Goal: Book appointment/travel/reservation

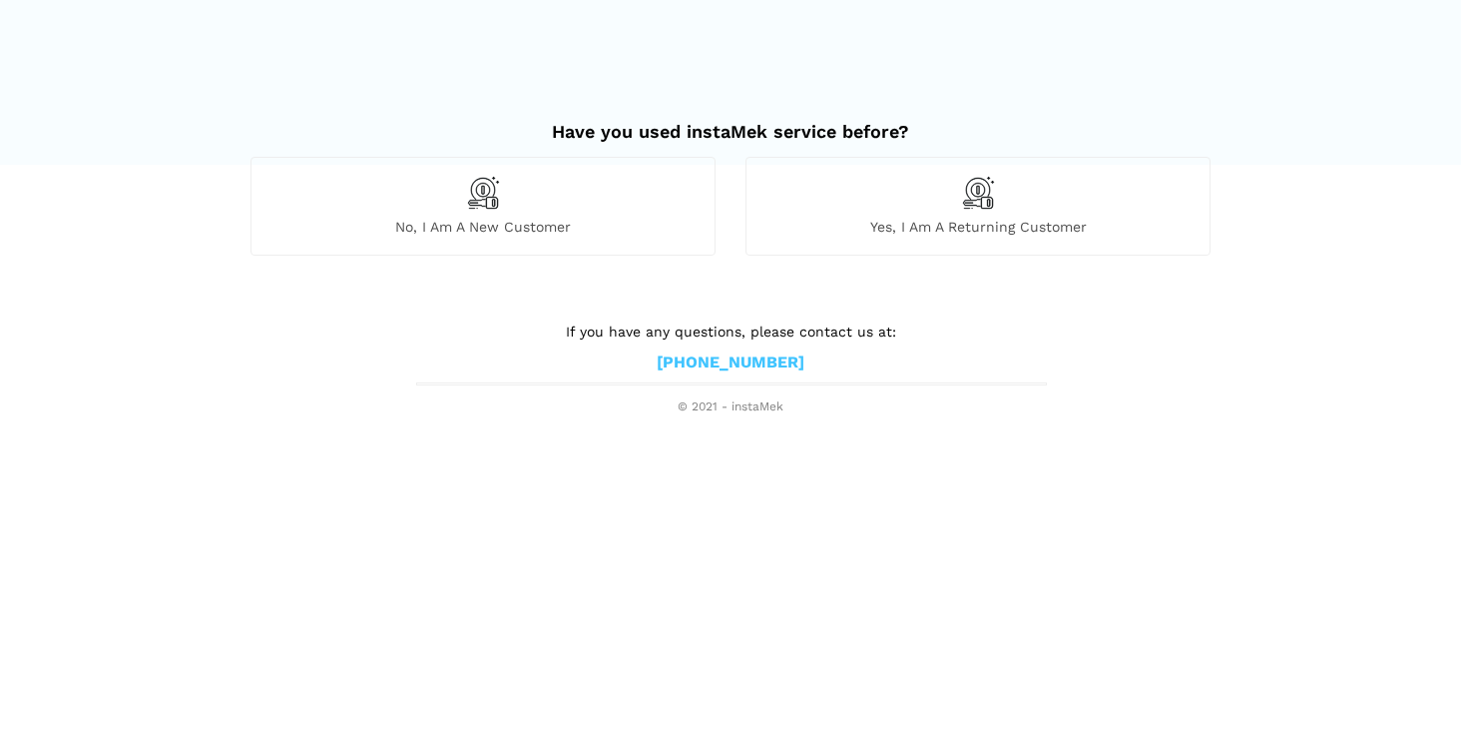
click at [588, 219] on span "No, I am a new customer" at bounding box center [483, 227] width 463 height 18
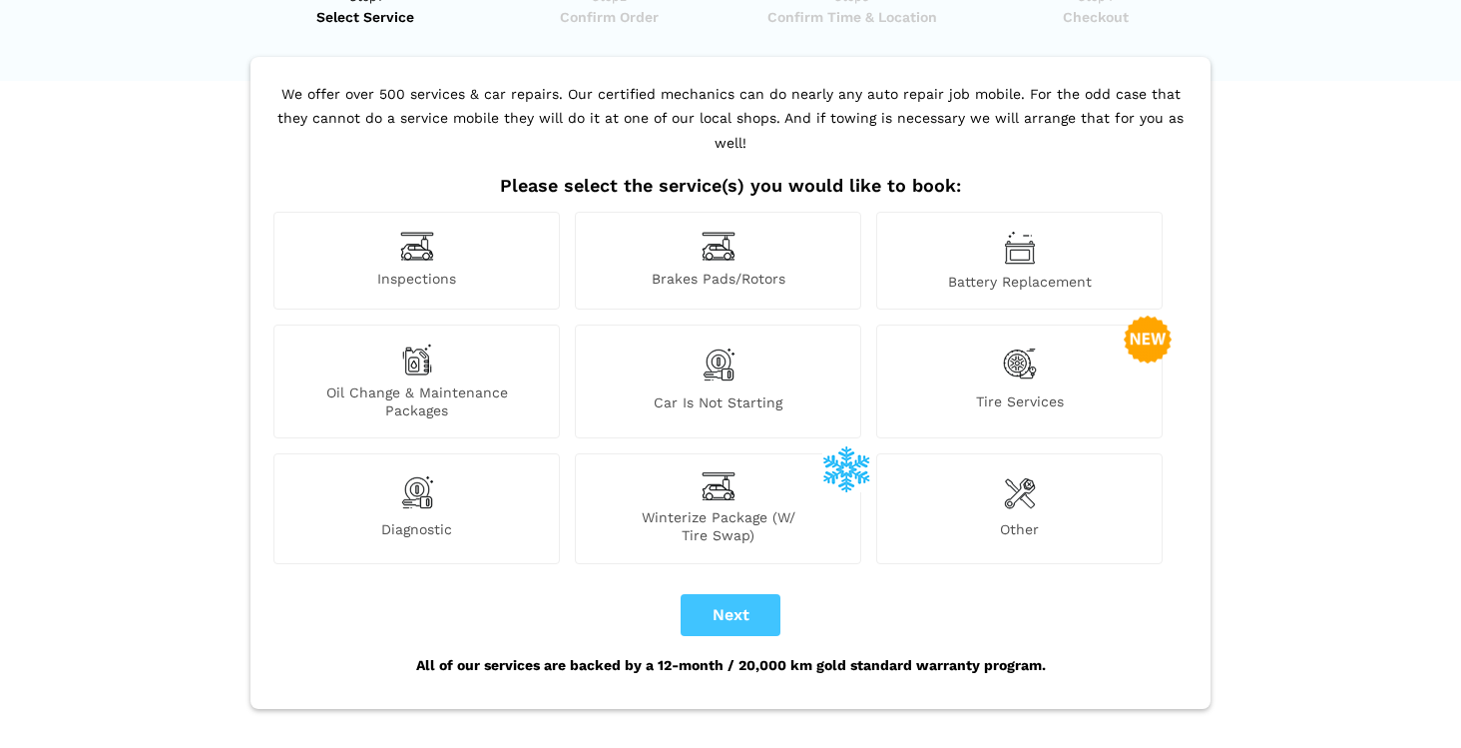
scroll to position [100, 0]
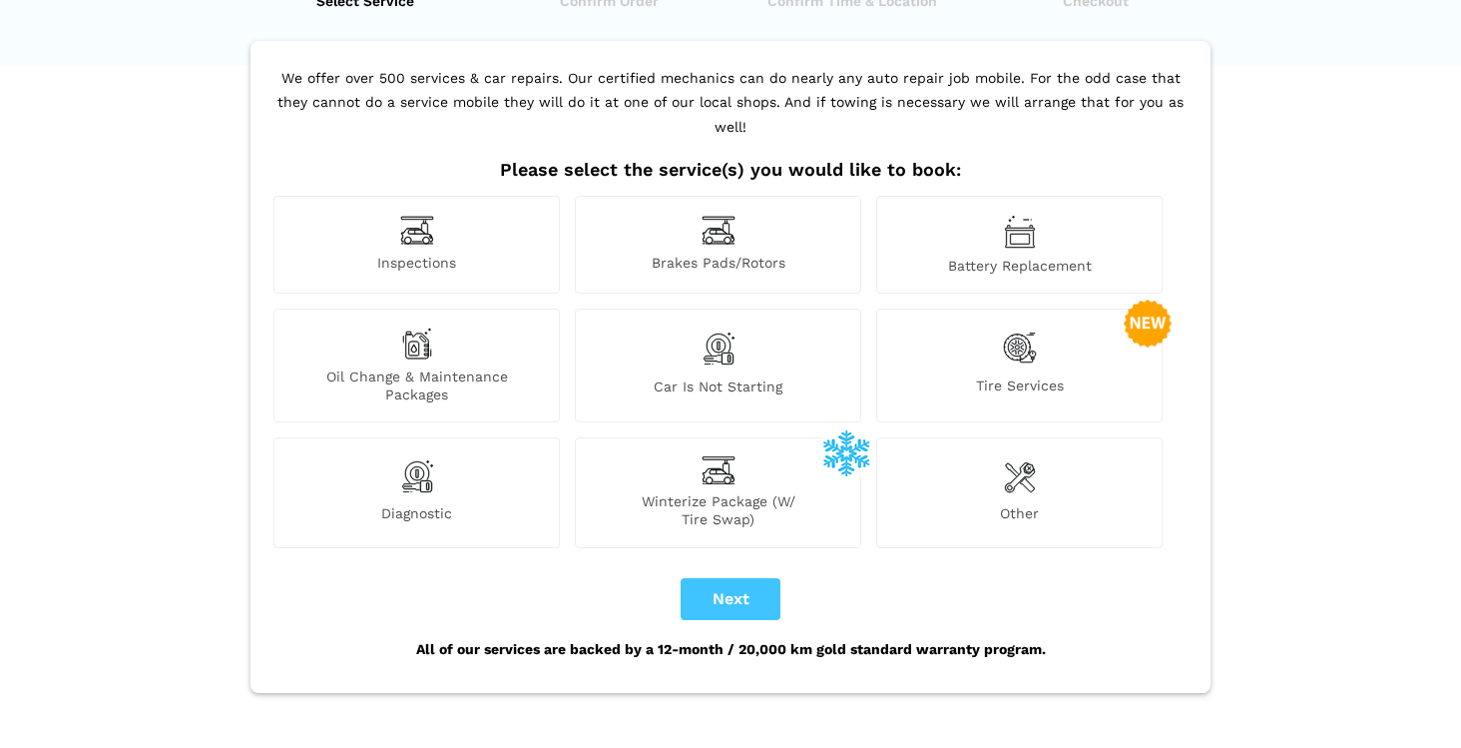
click at [485, 217] on div "Inspections" at bounding box center [417, 245] width 286 height 98
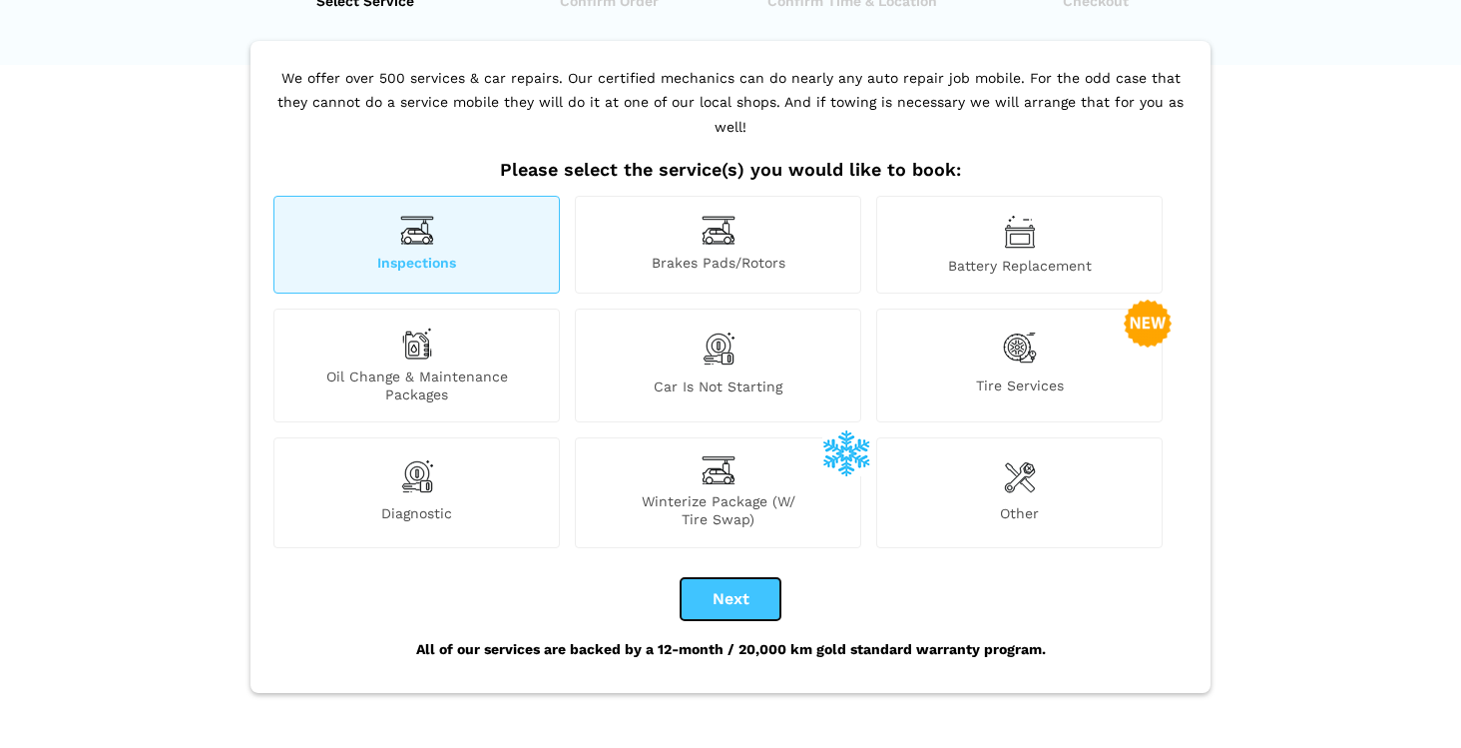
click at [744, 583] on button "Next" at bounding box center [731, 599] width 100 height 42
checkbox input "true"
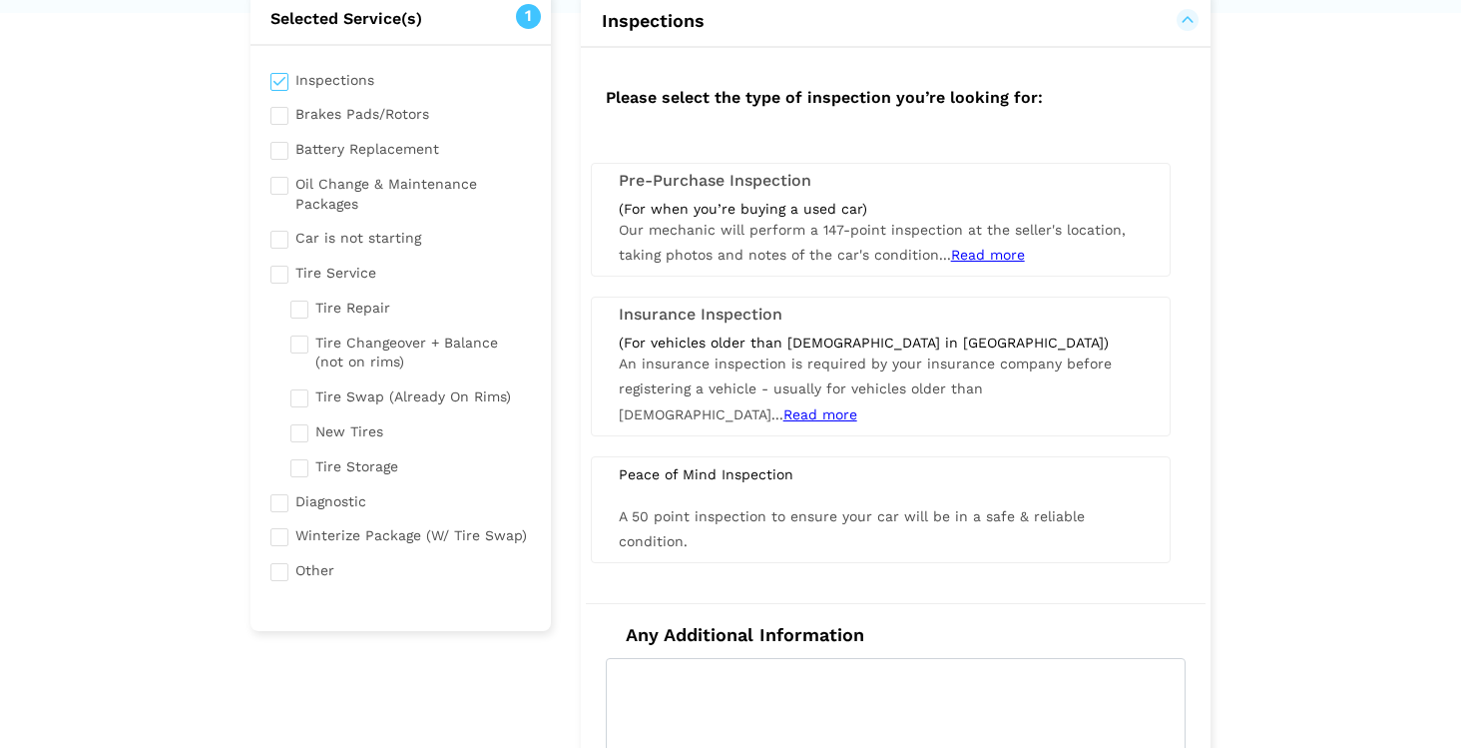
scroll to position [156, 0]
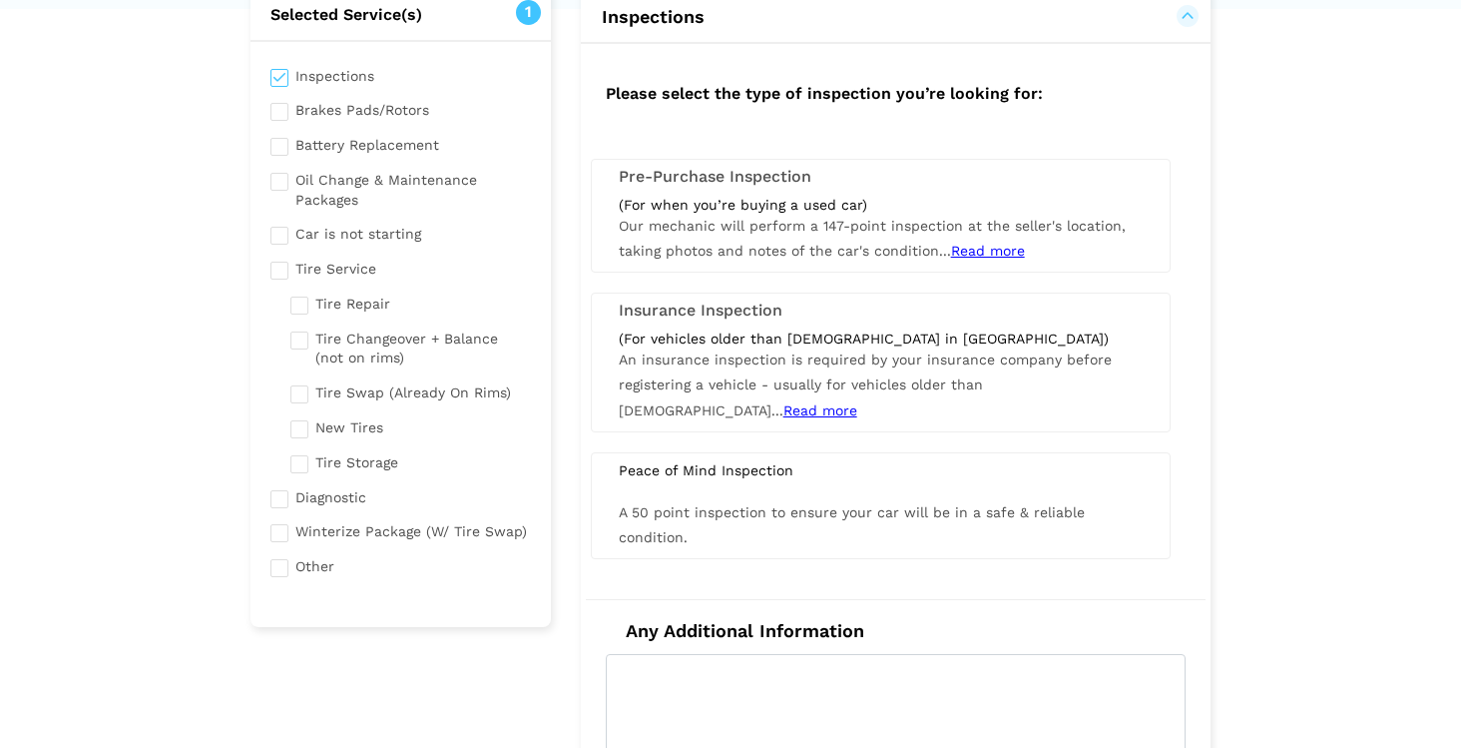
click at [724, 230] on span "Our mechanic will perform a 147-point inspection at the seller's location, taki…" at bounding box center [872, 238] width 507 height 41
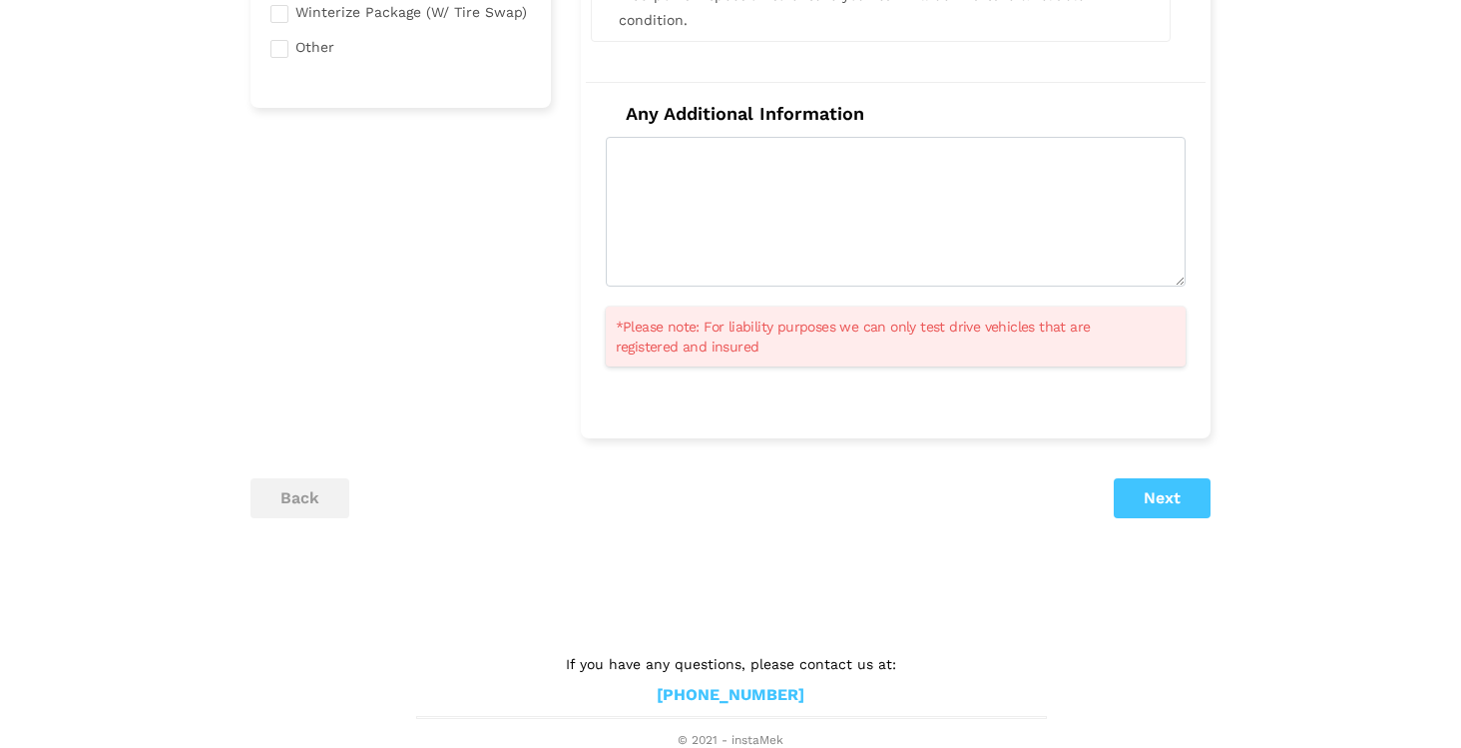
scroll to position [672, 0]
click at [1155, 486] on button "Next" at bounding box center [1162, 501] width 97 height 40
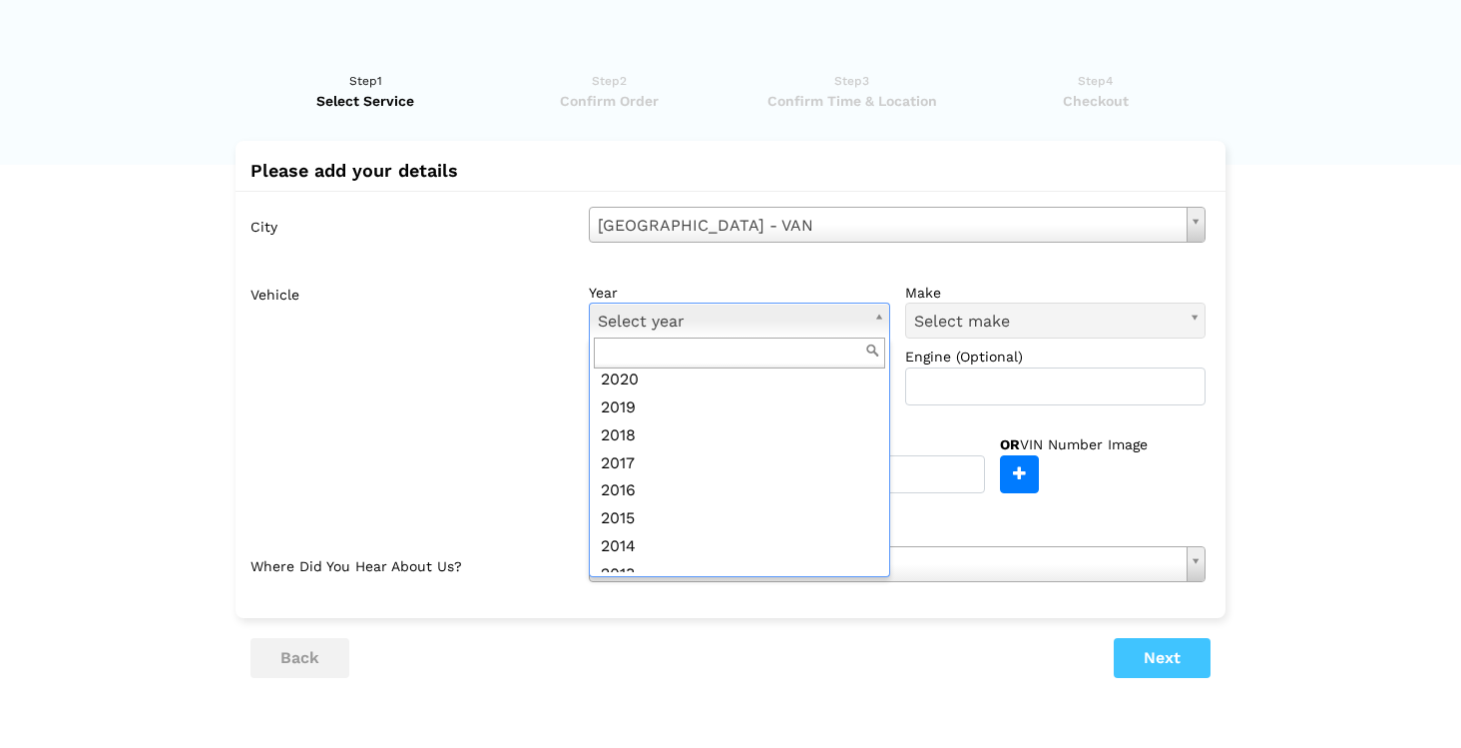
scroll to position [263, 0]
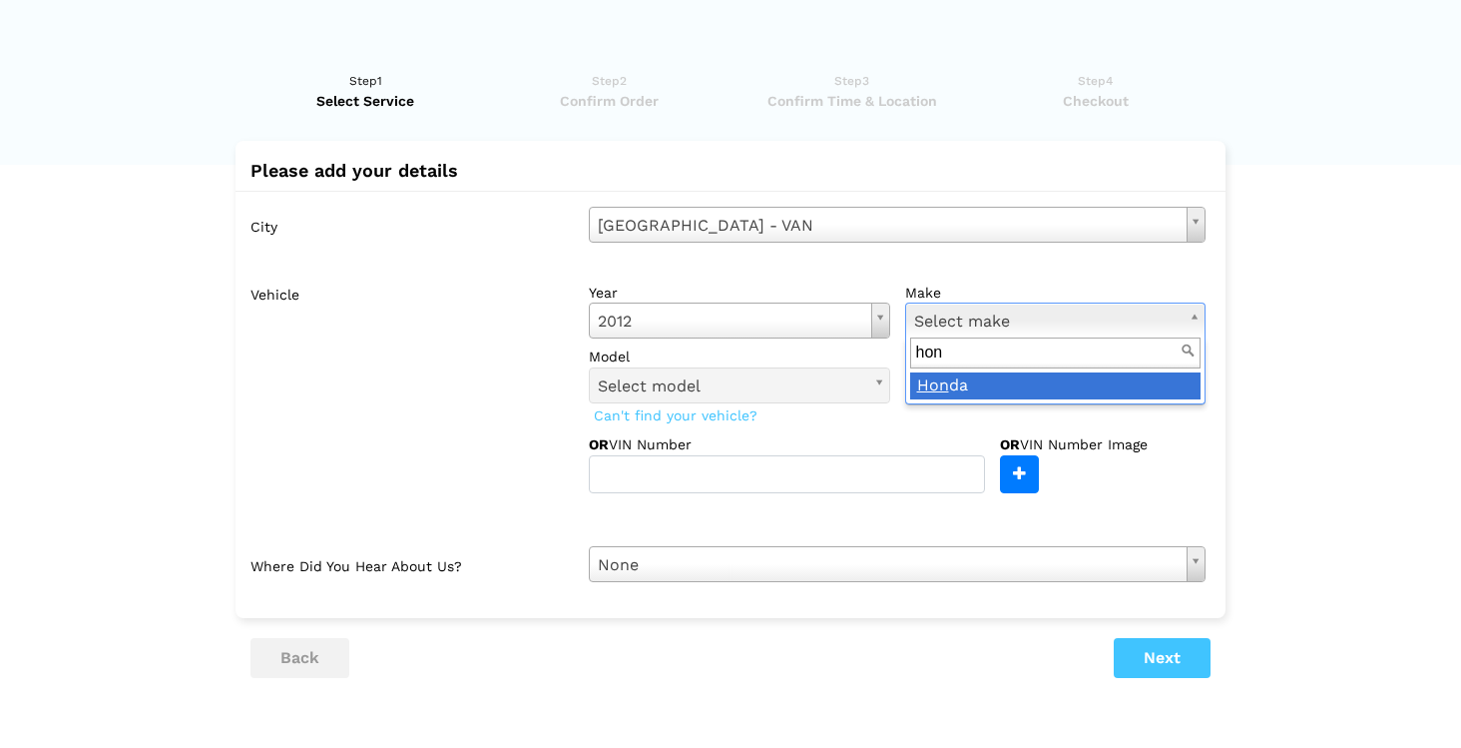
type input "hon"
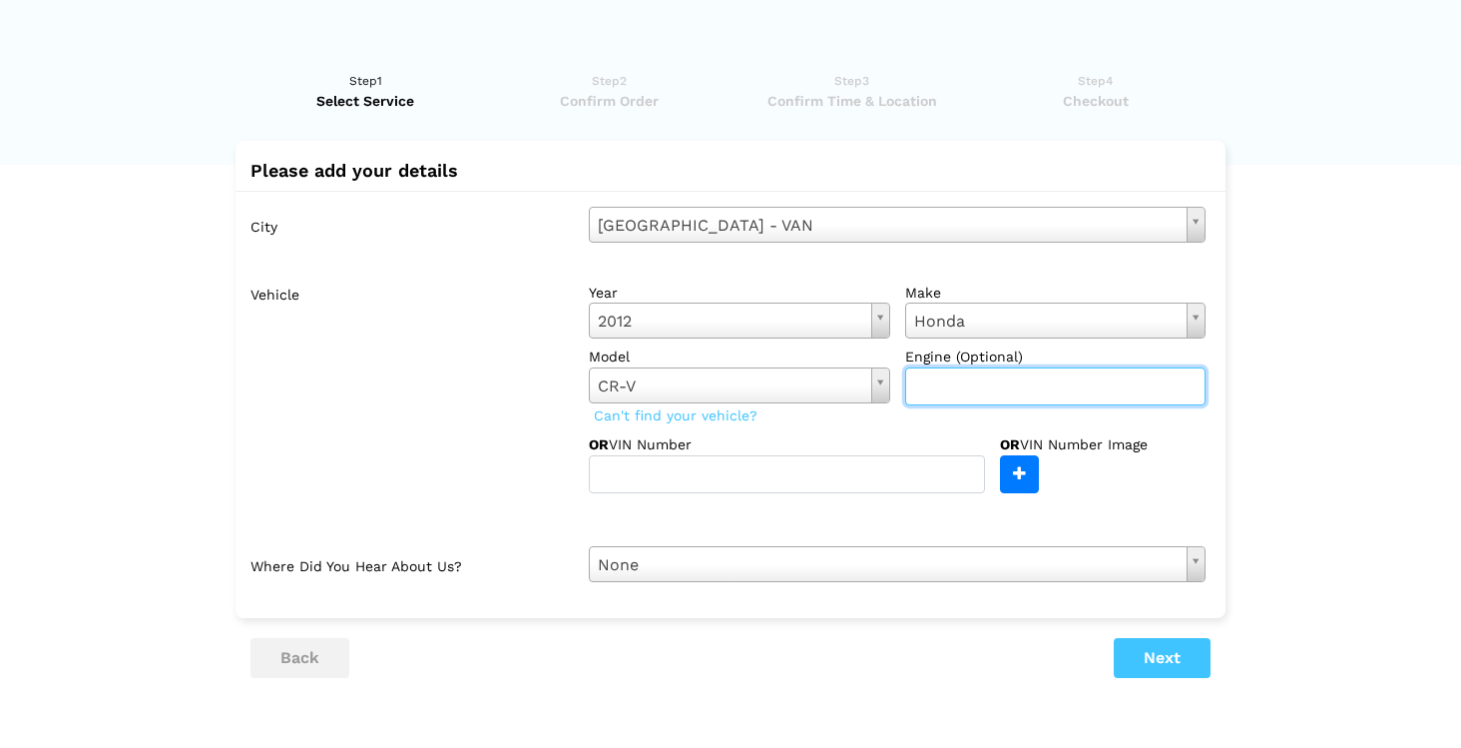
click at [1015, 391] on input "text" at bounding box center [1055, 386] width 301 height 38
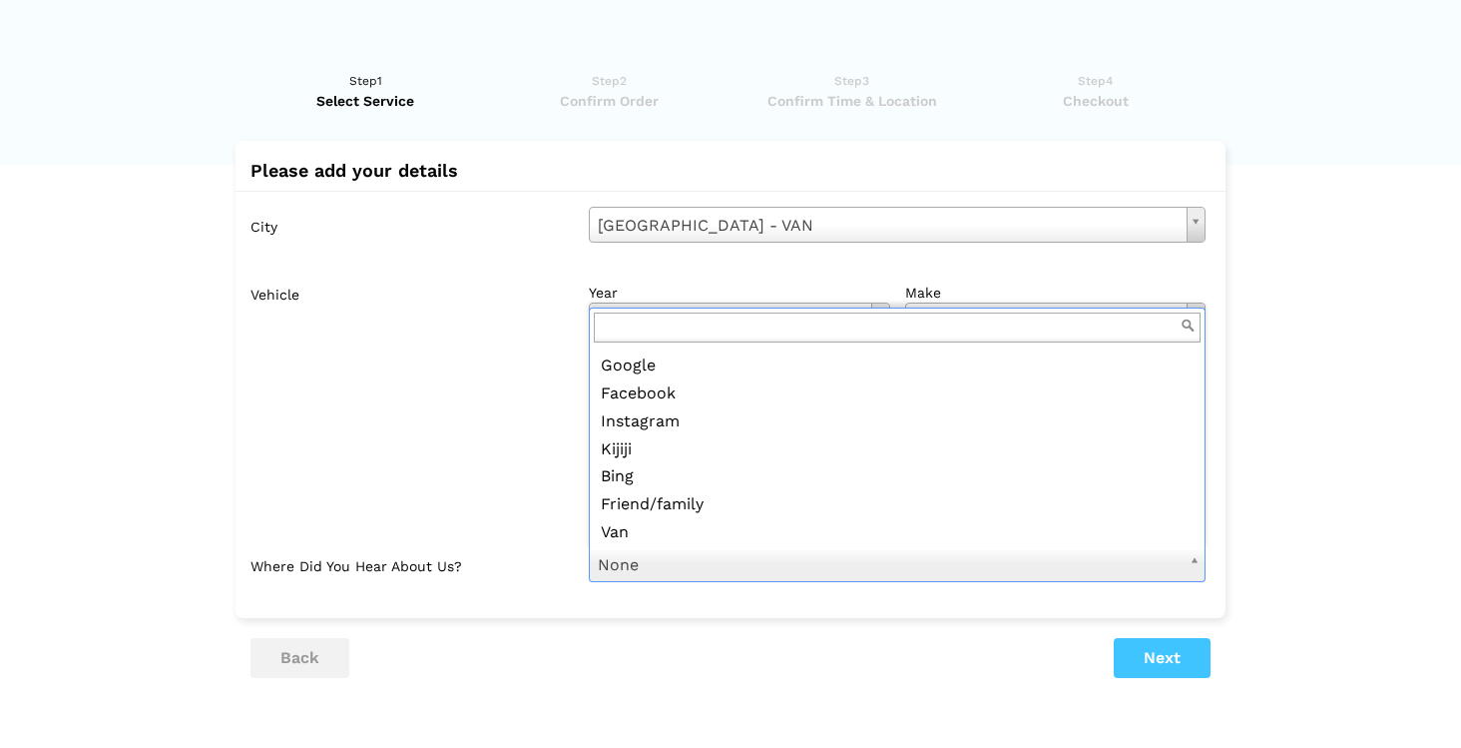
scroll to position [50, 0]
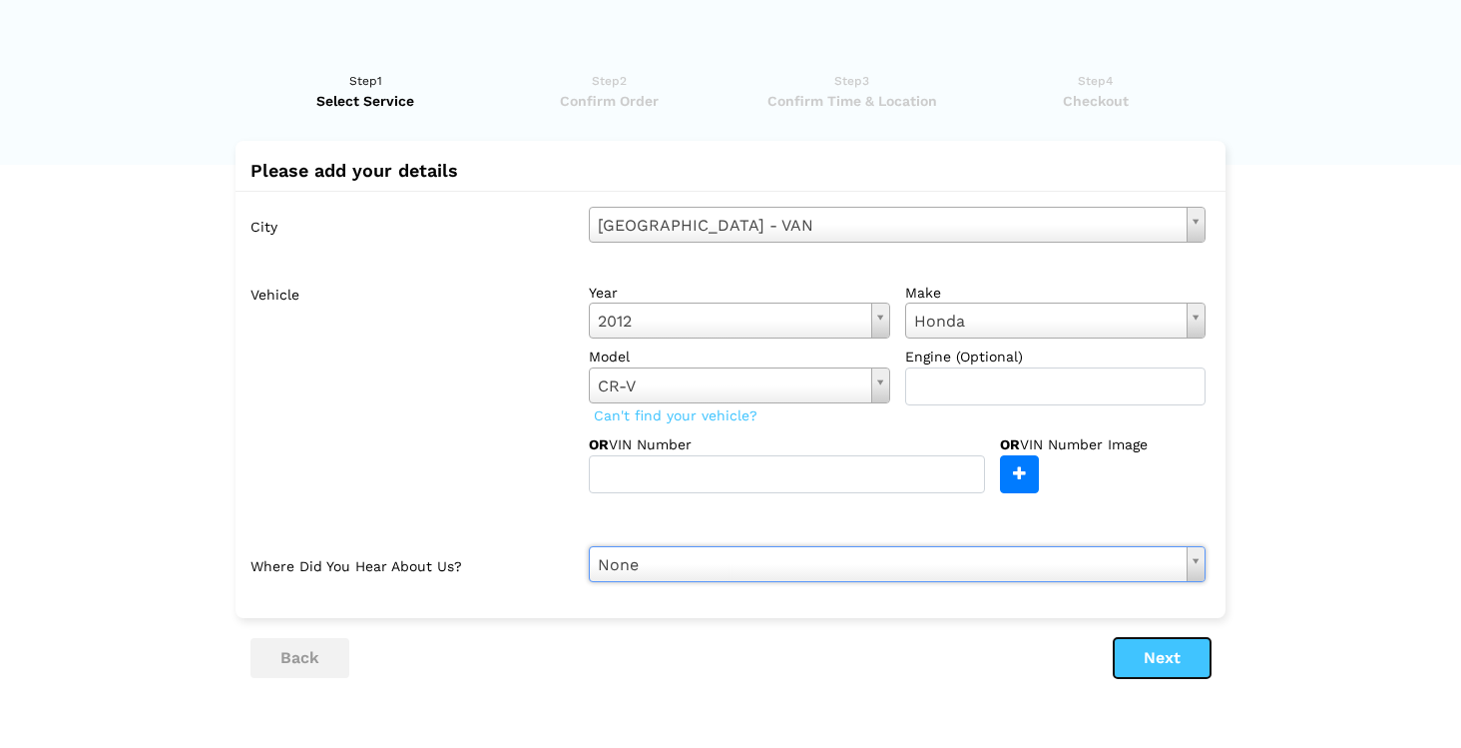
click at [1188, 655] on button "Next" at bounding box center [1162, 658] width 97 height 40
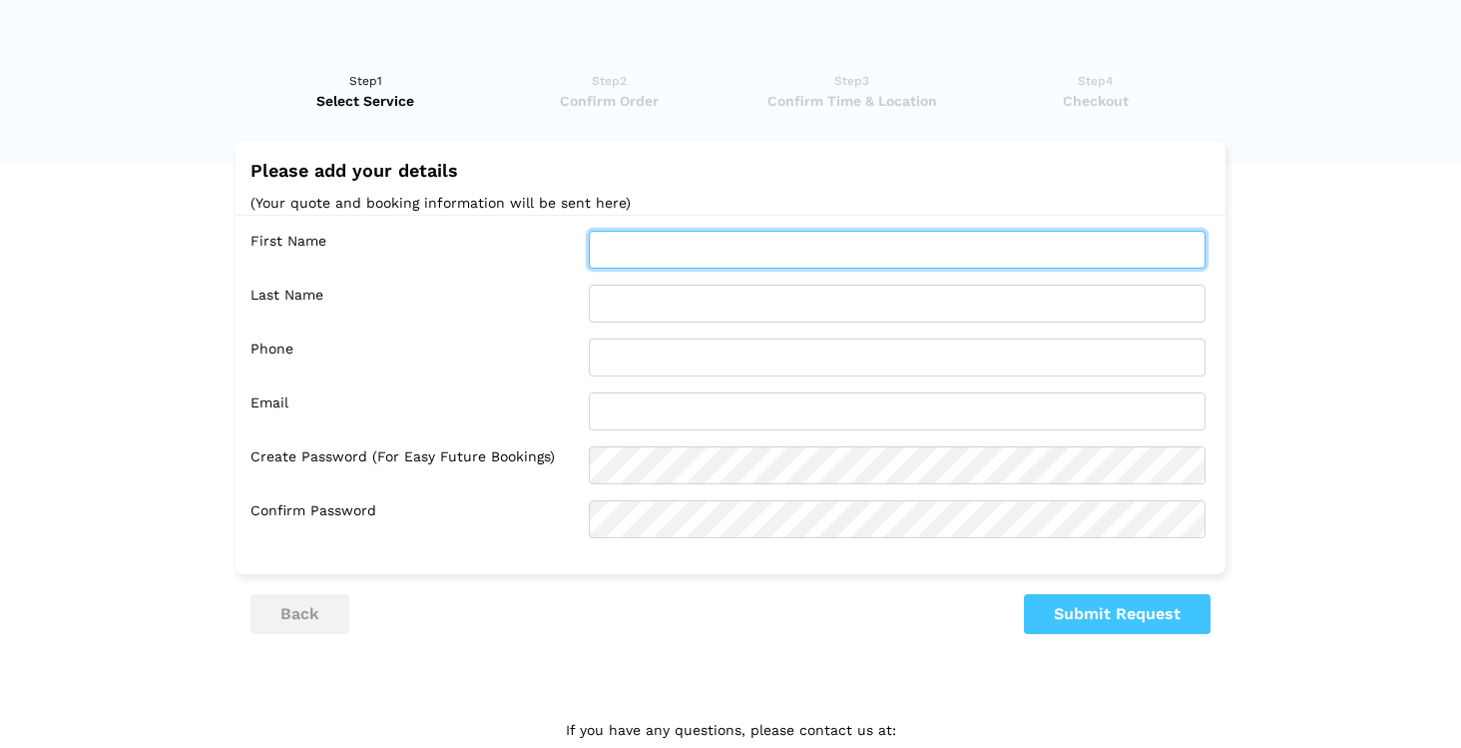
click at [695, 250] on input "text" at bounding box center [897, 250] width 617 height 38
type input "[PERSON_NAME]"
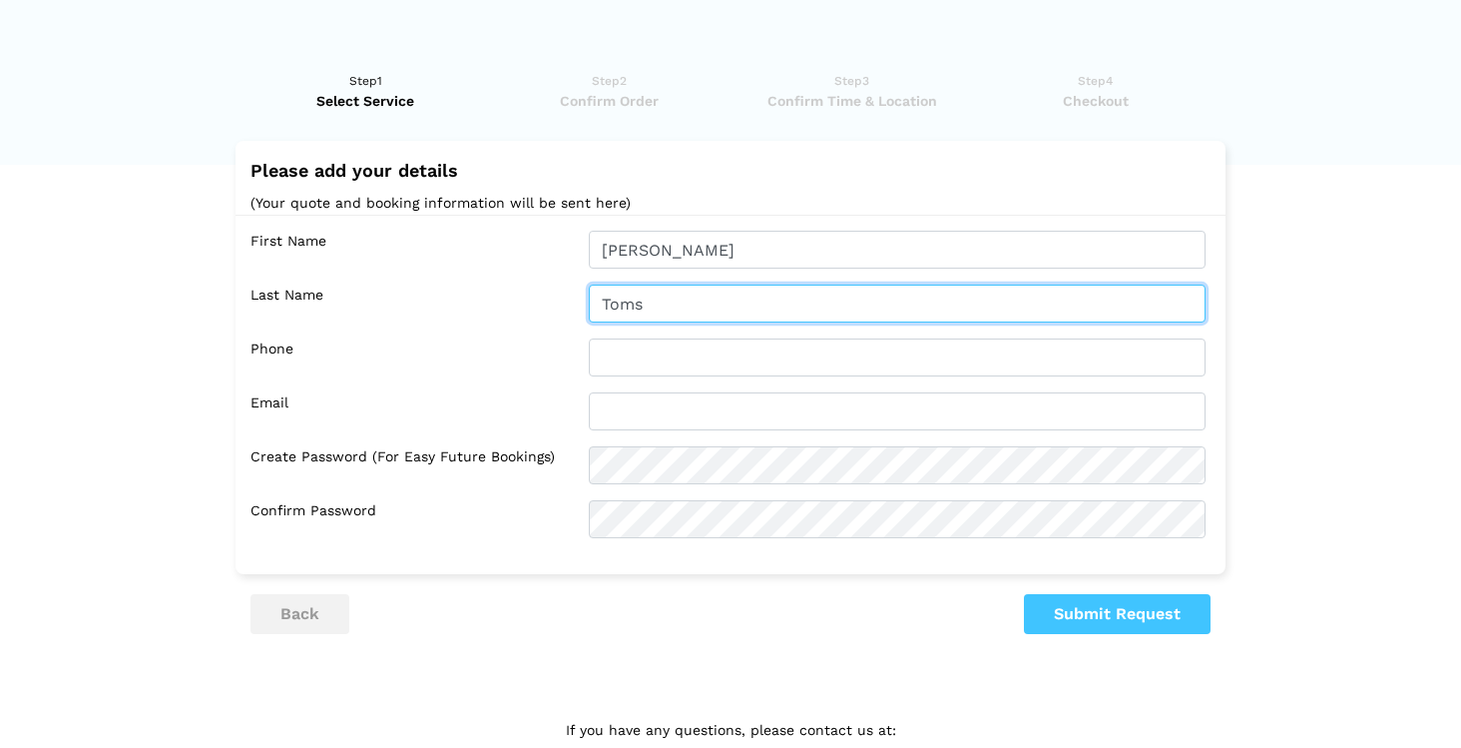
type input "Toms"
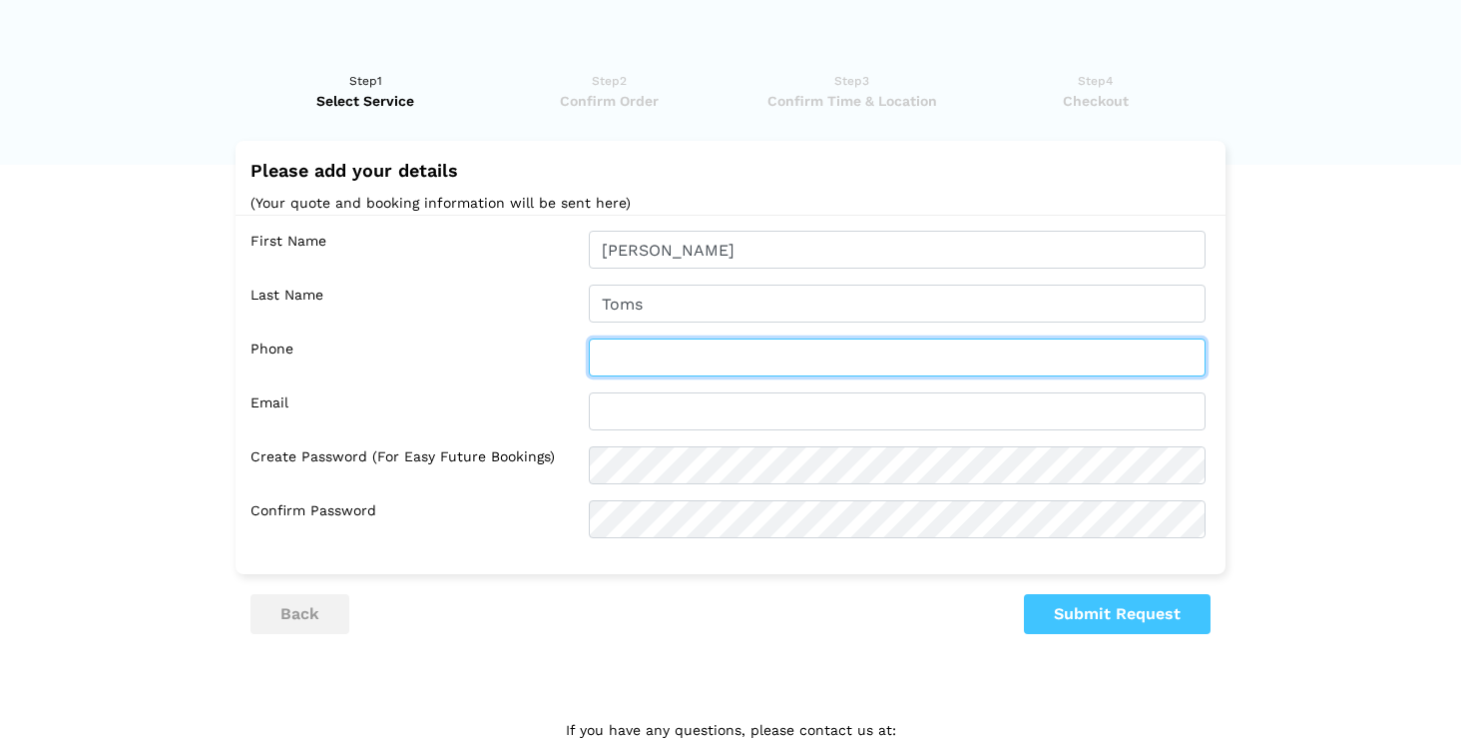
click at [701, 363] on input "text" at bounding box center [897, 357] width 617 height 38
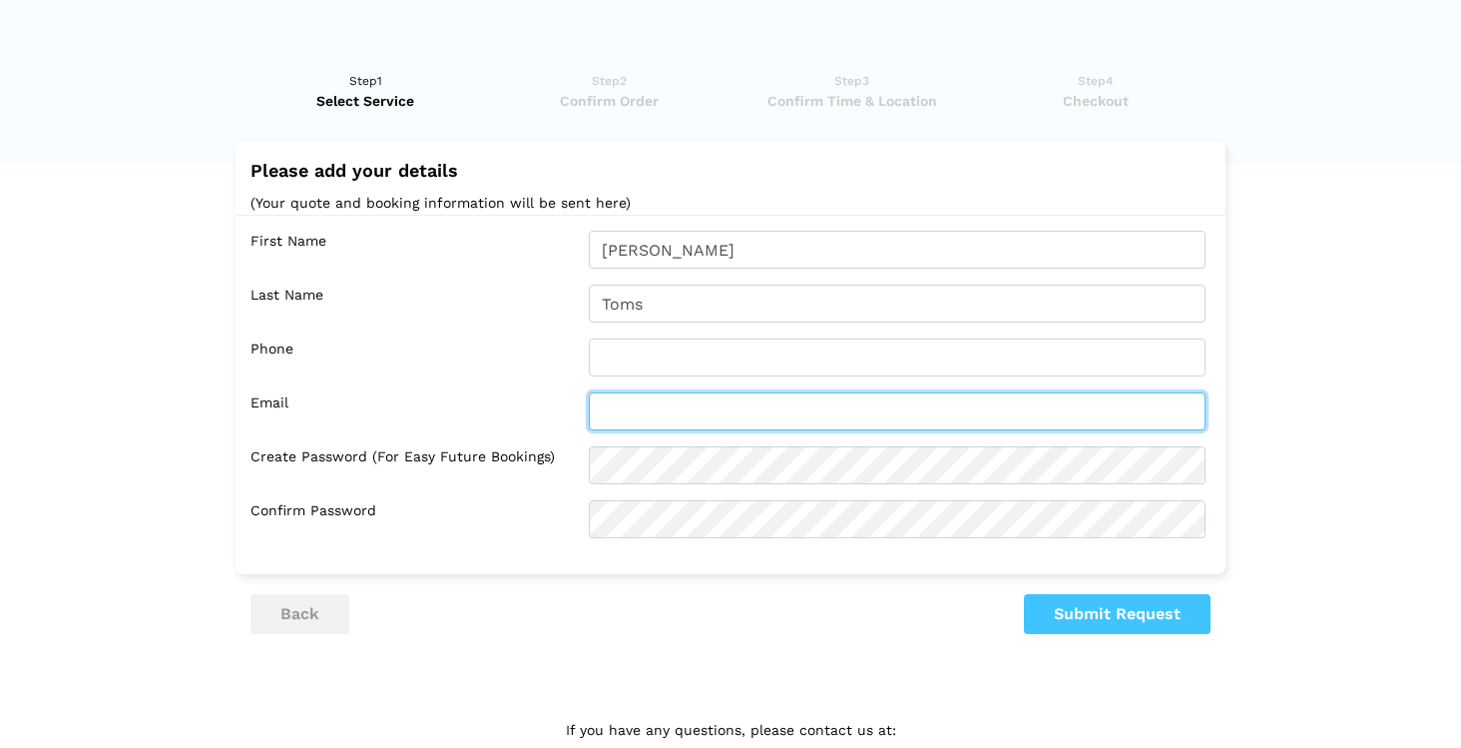
click at [679, 414] on input "text" at bounding box center [897, 411] width 617 height 38
type input "[EMAIL_ADDRESS][DOMAIN_NAME]"
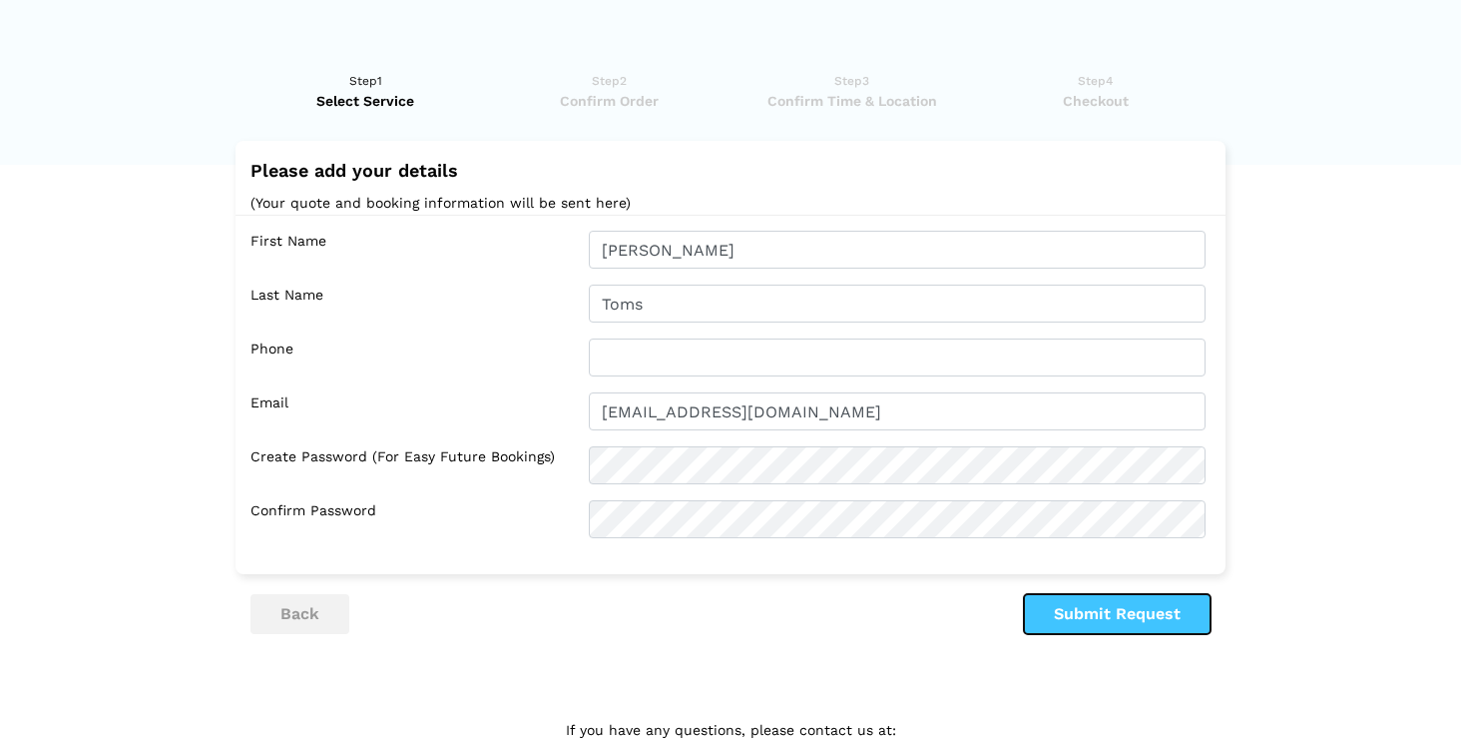
click at [1102, 620] on button "Submit Request" at bounding box center [1117, 614] width 187 height 40
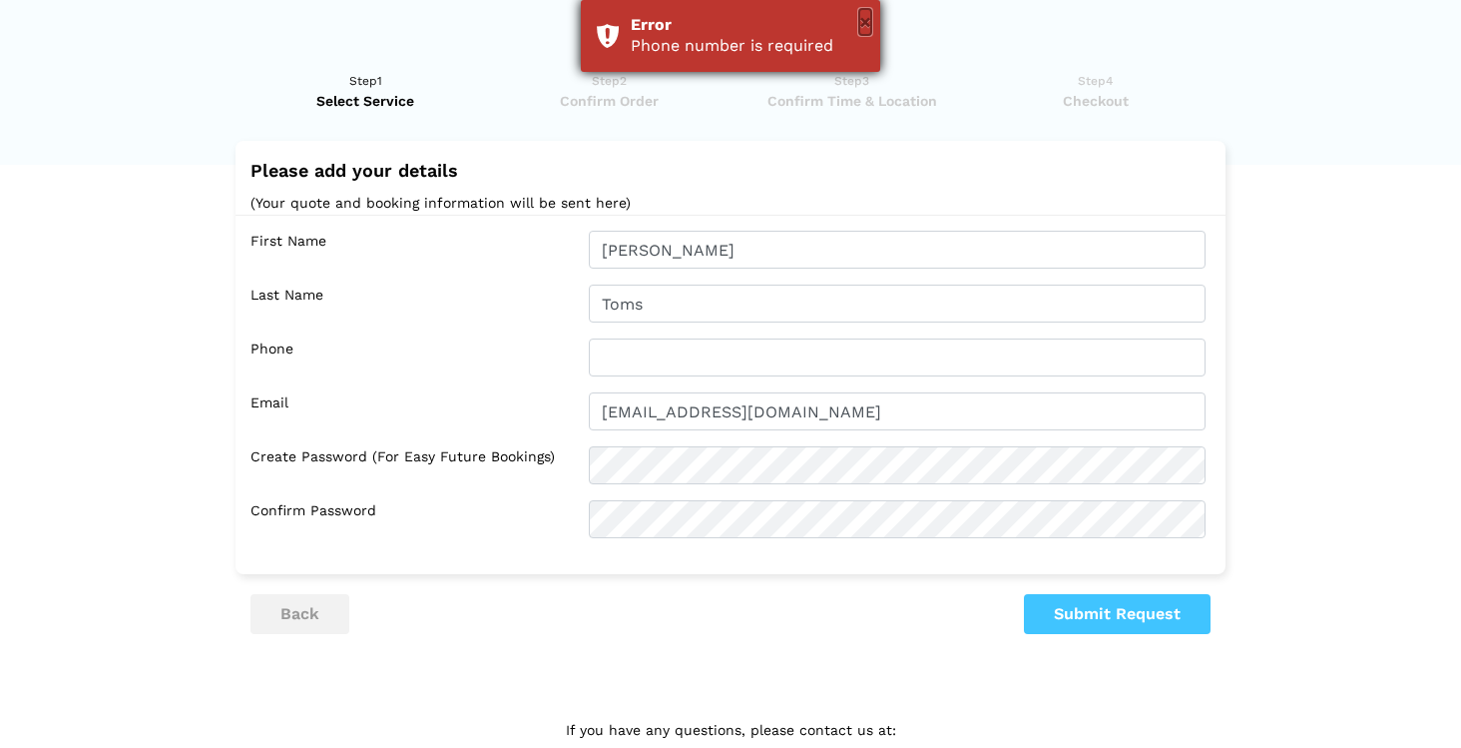
click at [862, 22] on button "×" at bounding box center [865, 22] width 12 height 26
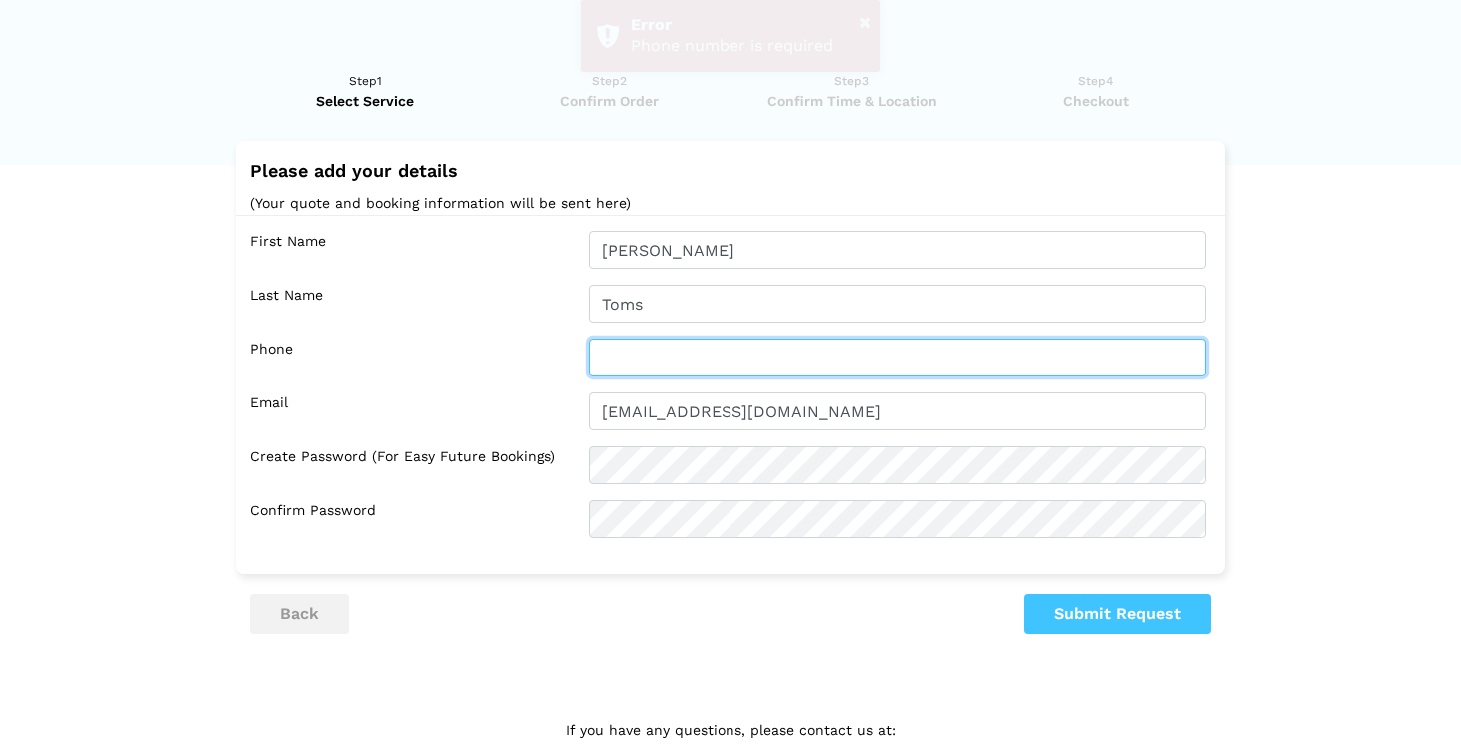
click at [655, 374] on input "text" at bounding box center [897, 357] width 617 height 38
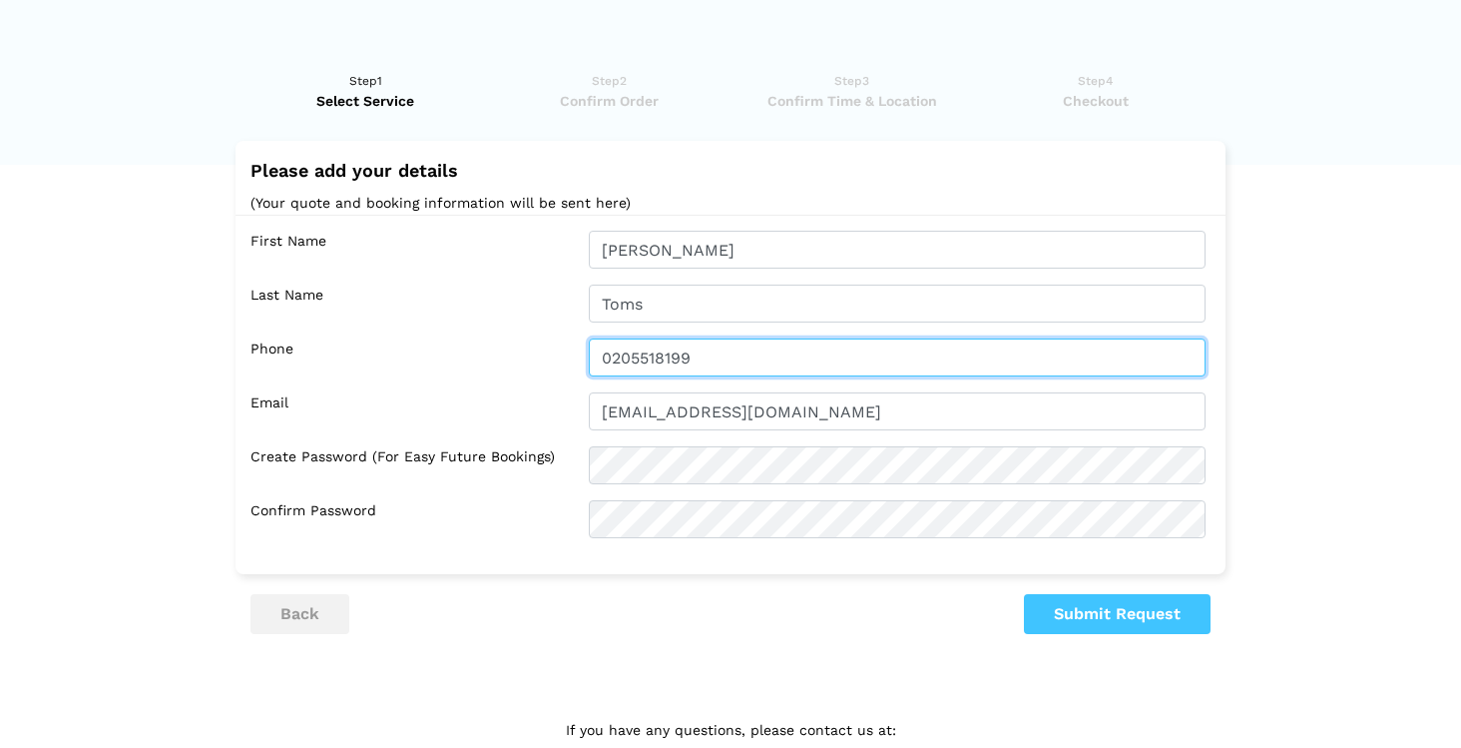
type input "0205518199"
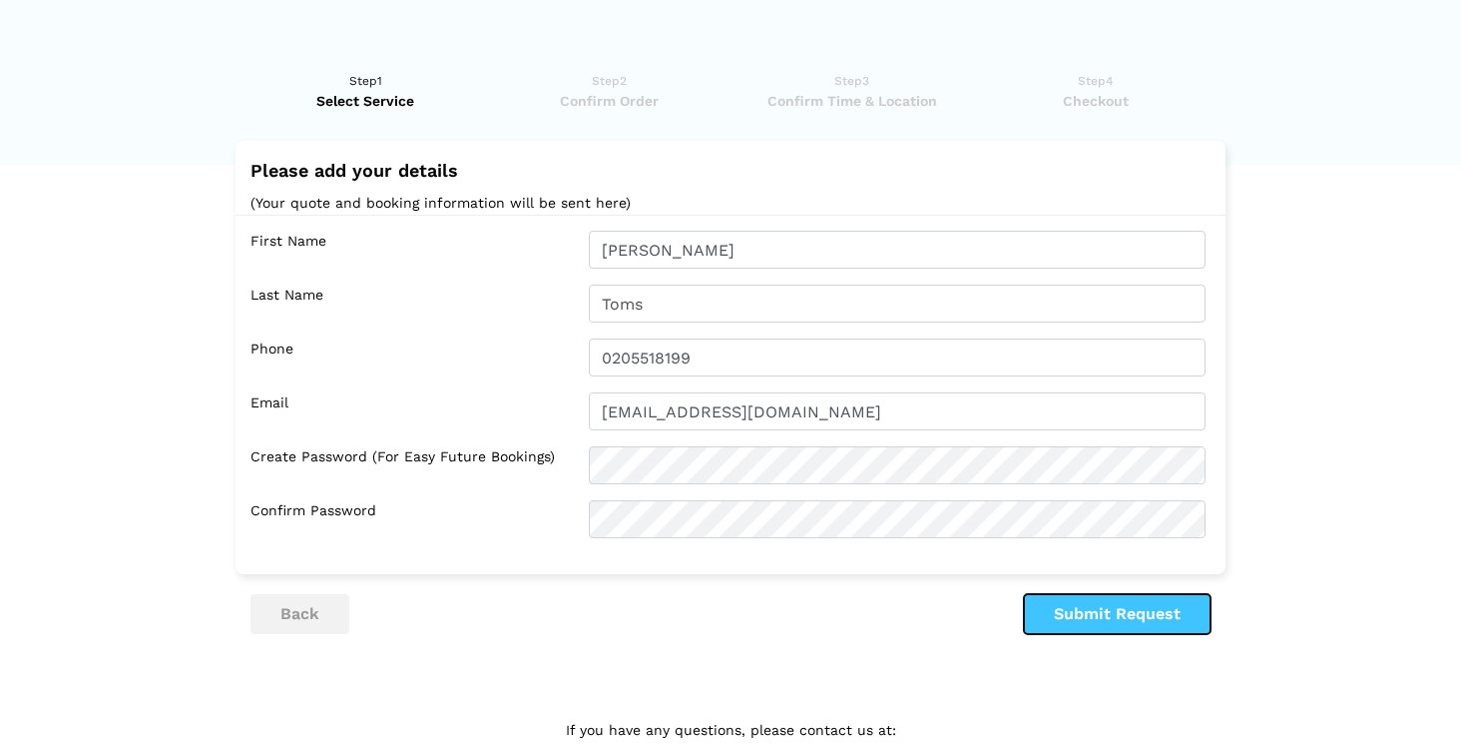
click at [1128, 616] on button "Submit Request" at bounding box center [1117, 614] width 187 height 40
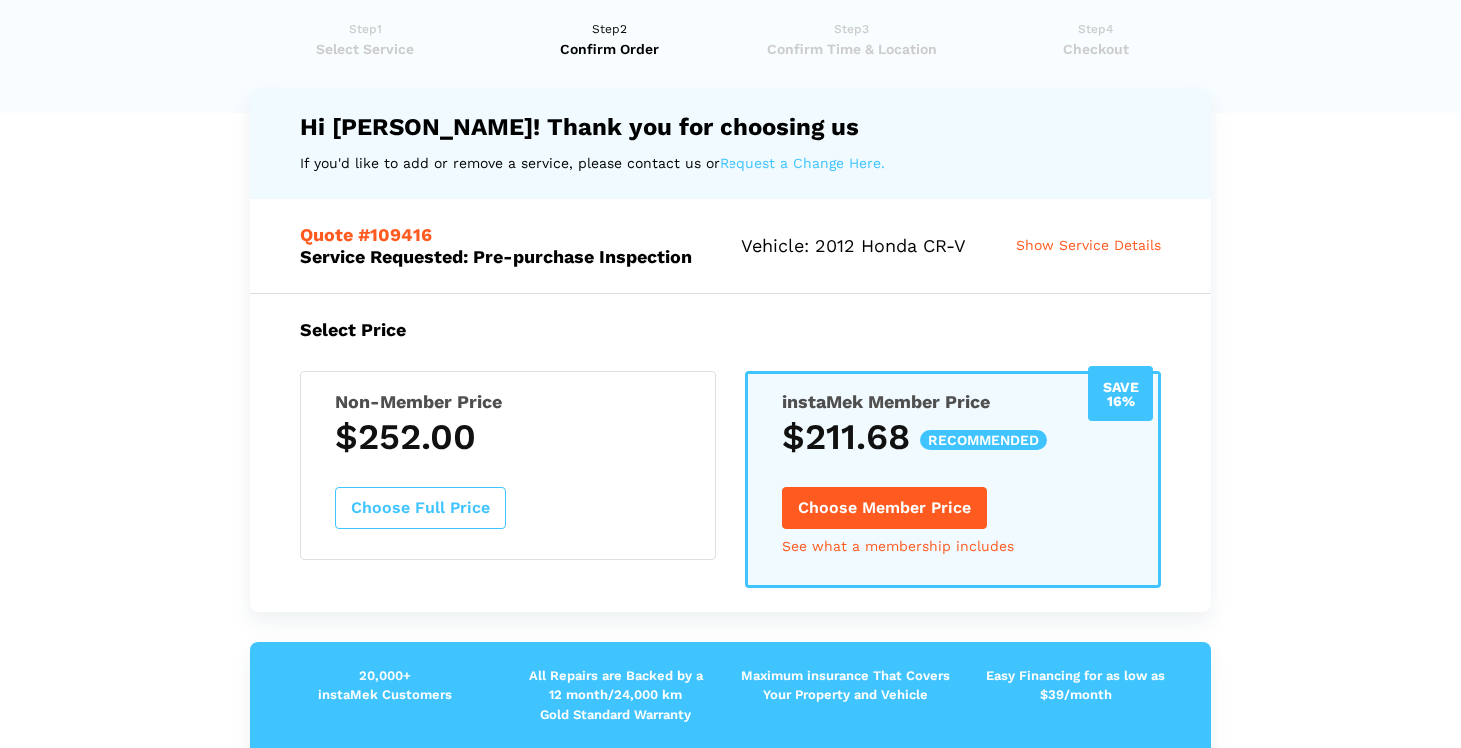
scroll to position [51, 0]
click at [1016, 254] on span "Show Service Details" at bounding box center [1088, 246] width 145 height 16
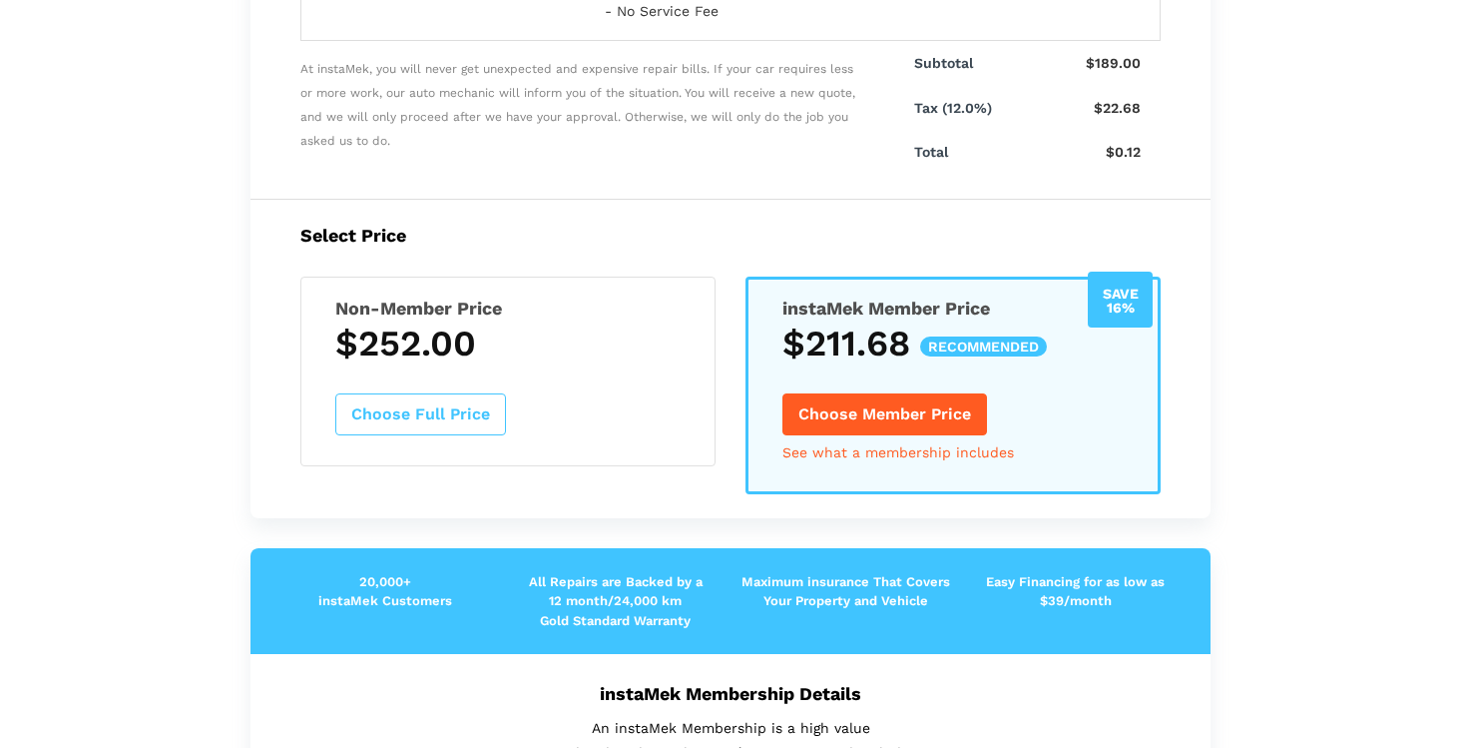
scroll to position [833, 0]
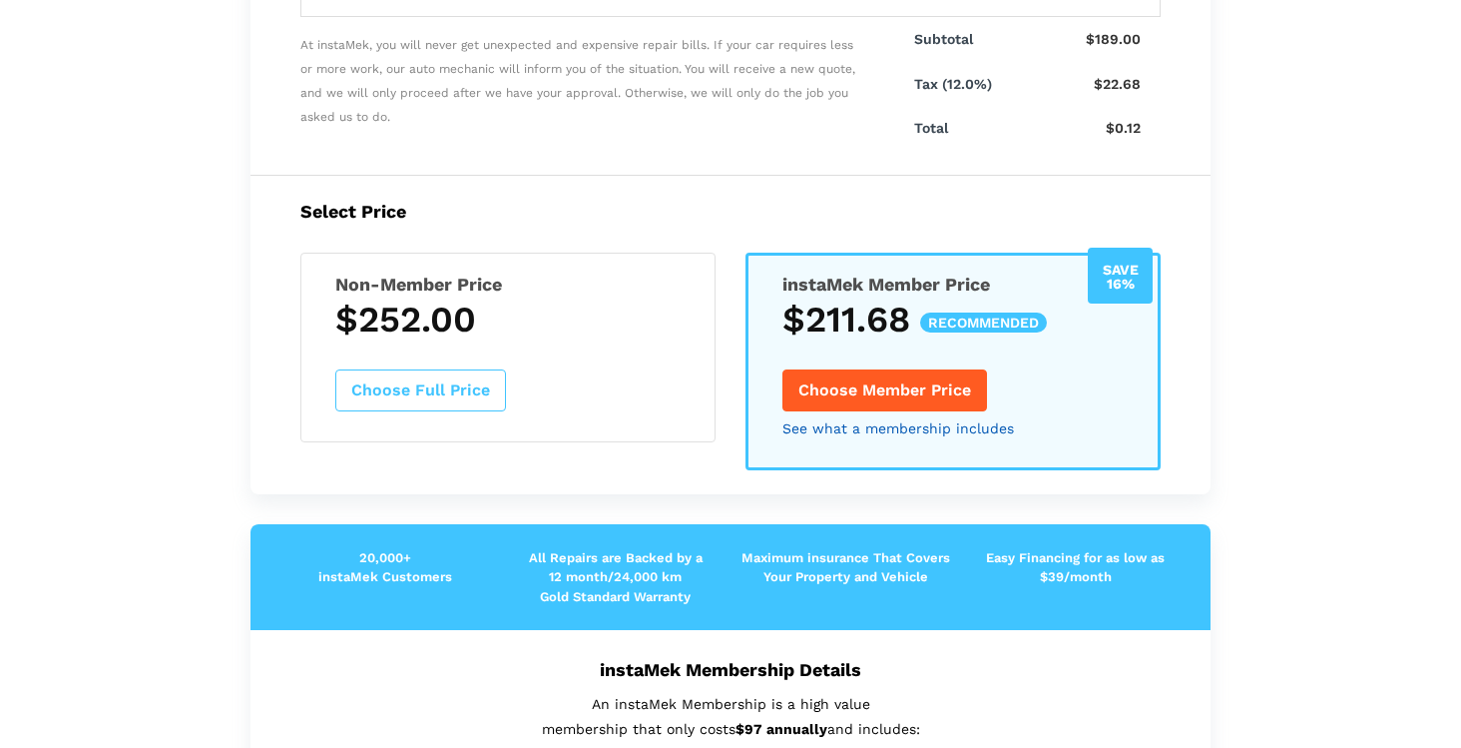
click at [876, 430] on link "See what a membership includes" at bounding box center [899, 428] width 232 height 14
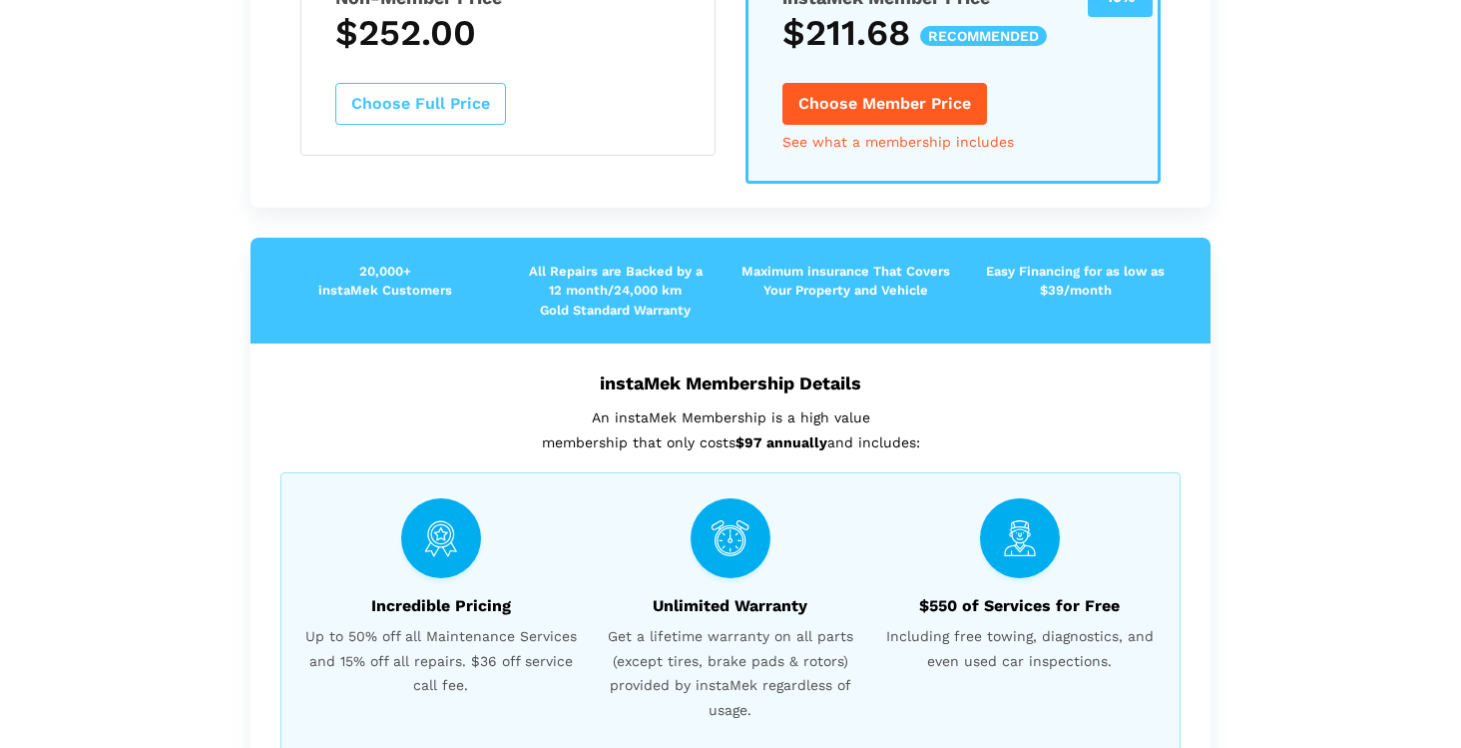
scroll to position [921, 0]
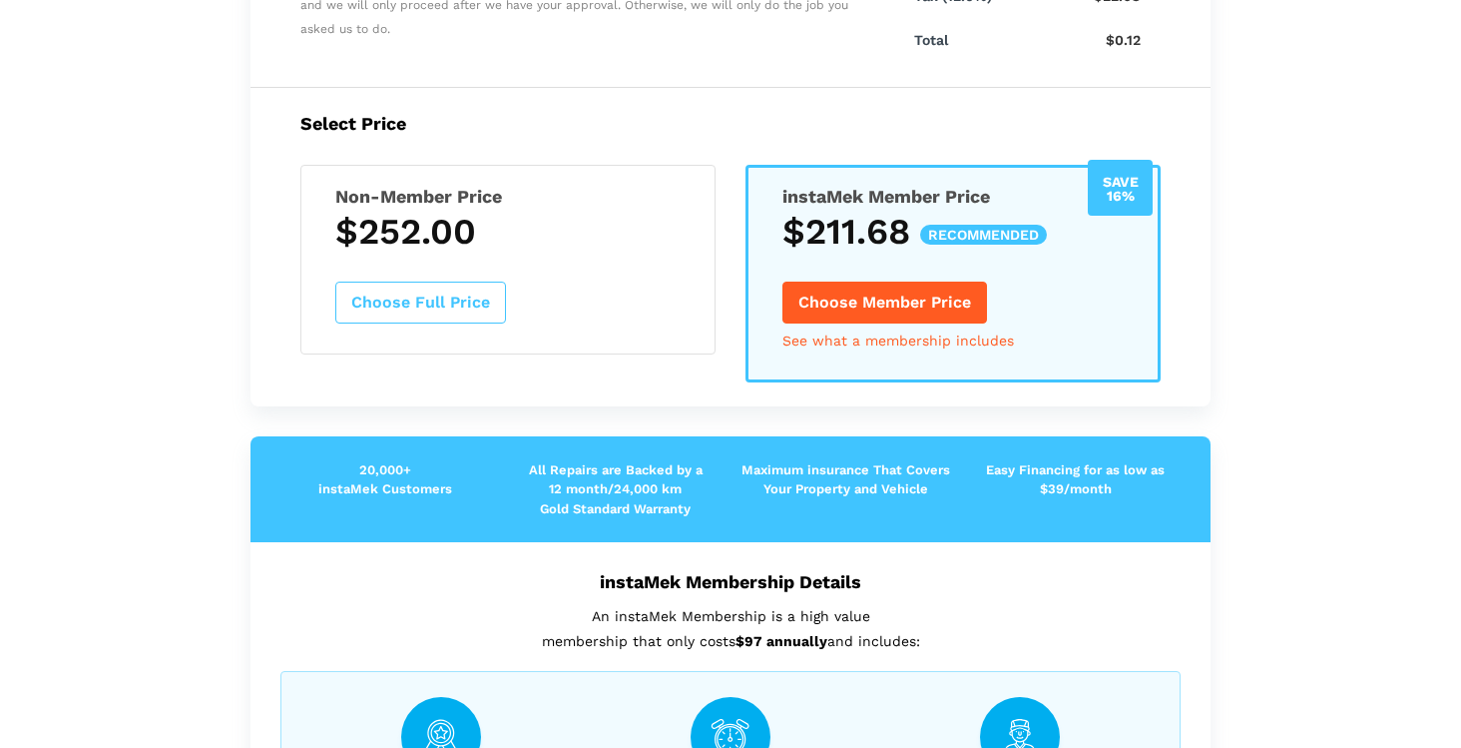
click at [840, 311] on button "Choose Member Price" at bounding box center [885, 302] width 205 height 42
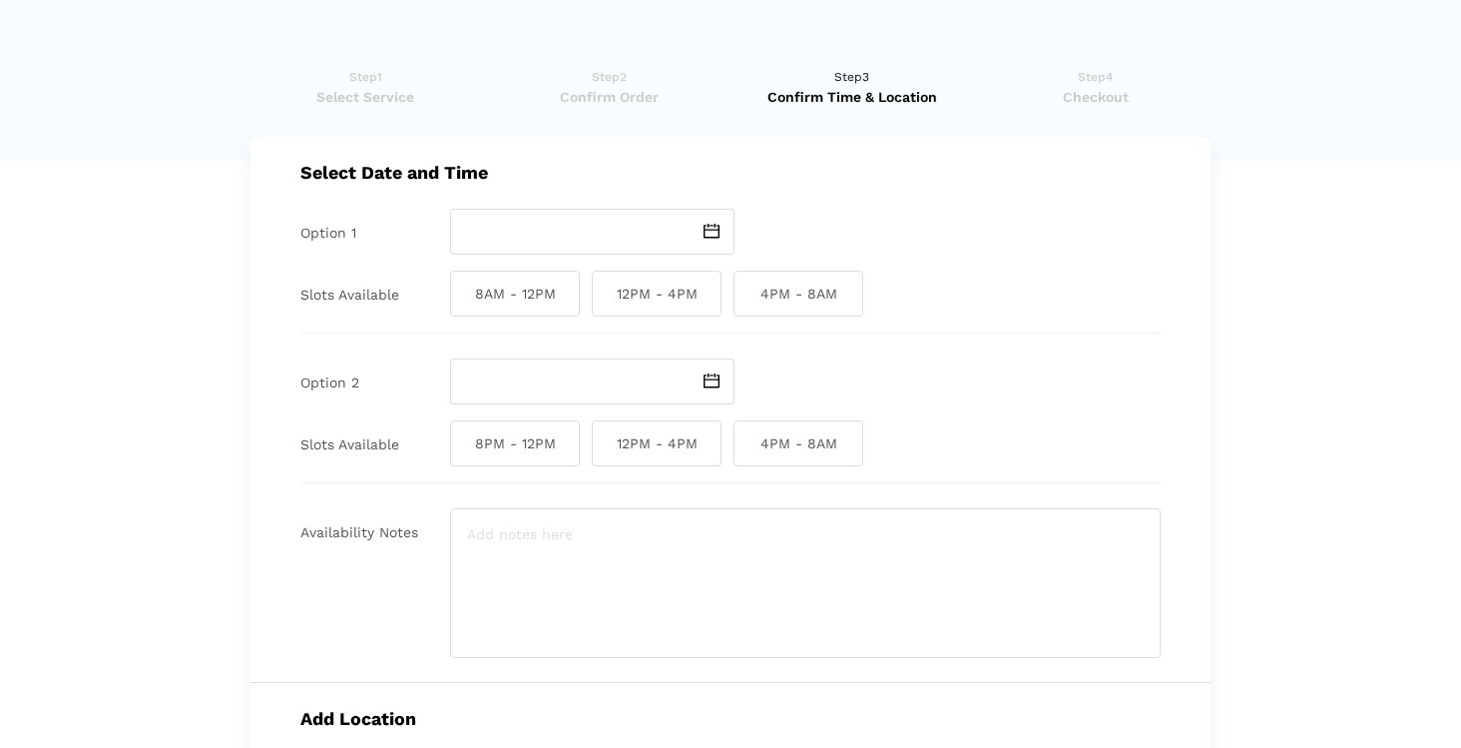
scroll to position [0, 0]
